Goal: Task Accomplishment & Management: Manage account settings

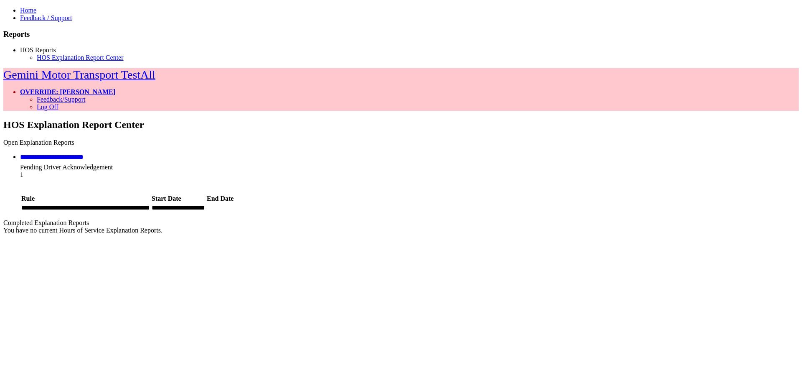
click at [84, 154] on link "**********" at bounding box center [52, 157] width 64 height 6
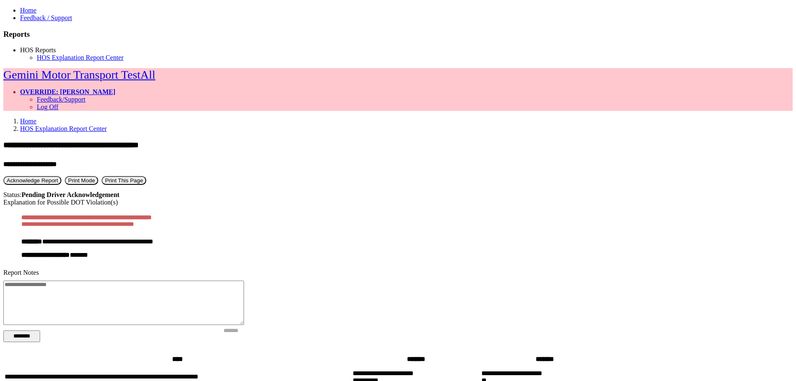
click at [61, 176] on button "Acknowledge Report" at bounding box center [32, 180] width 58 height 9
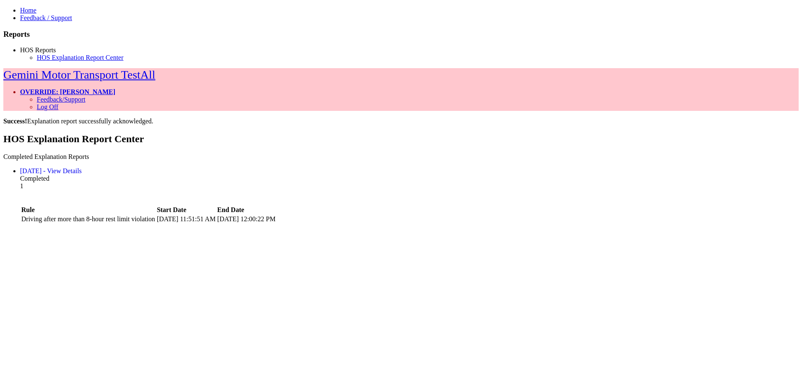
click at [115, 88] on link "OVERRIDE: [PERSON_NAME]" at bounding box center [67, 91] width 95 height 7
click at [58, 103] on link "Log Off" at bounding box center [48, 106] width 22 height 7
